Goal: Find specific page/section: Find specific page/section

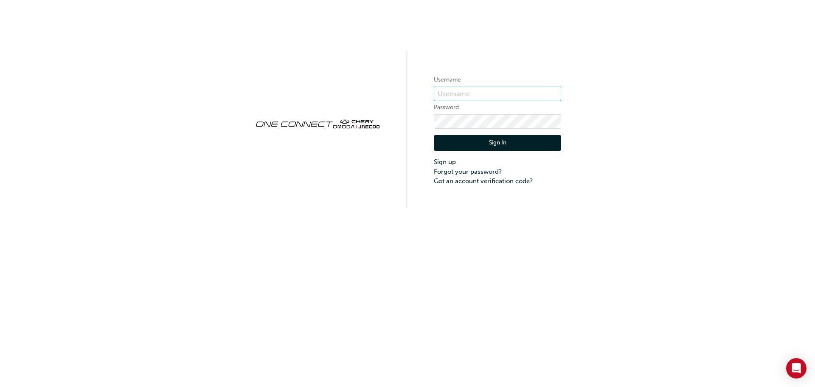
type input "CHAU0953"
click at [467, 138] on button "Sign In" at bounding box center [497, 143] width 127 height 16
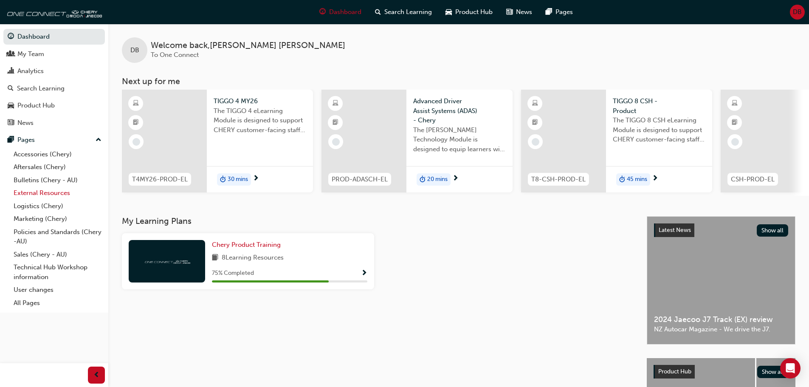
click at [45, 195] on link "External Resources" at bounding box center [57, 192] width 95 height 13
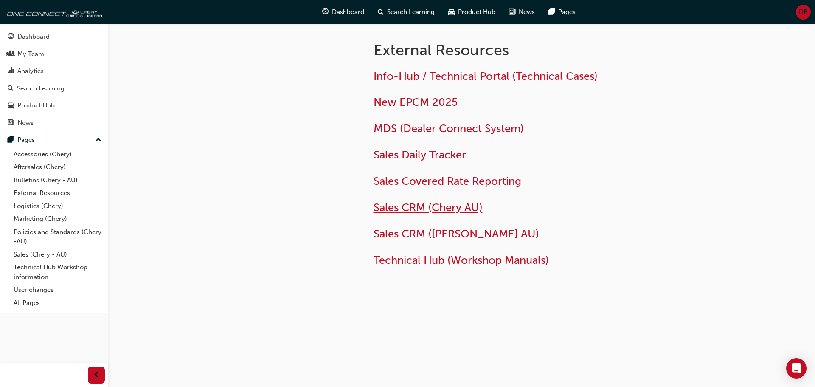
click at [456, 209] on span "Sales CRM (Chery AU)" at bounding box center [428, 207] width 109 height 13
click at [451, 130] on span "MDS (Dealer Connect System)" at bounding box center [449, 128] width 150 height 13
